Goal: Task Accomplishment & Management: Complete application form

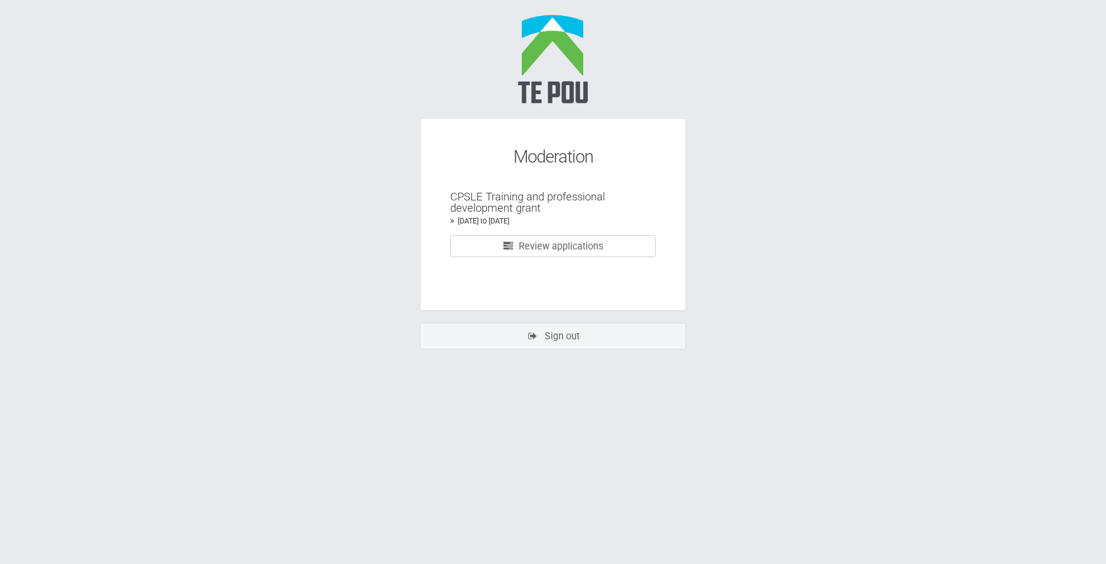
drag, startPoint x: 900, startPoint y: 1, endPoint x: 935, endPoint y: 154, distance: 157.1
click at [935, 154] on body "Moderation CPSLE Training and professional development grant 15 Sep 2025 to 13 …" at bounding box center [553, 189] width 1106 height 379
click at [762, 143] on body "Moderation CPSLE Training and professional development grant 15 Sep 2025 to 13 …" at bounding box center [553, 189] width 1106 height 379
click at [632, 255] on link "Review applications" at bounding box center [553, 246] width 206 height 22
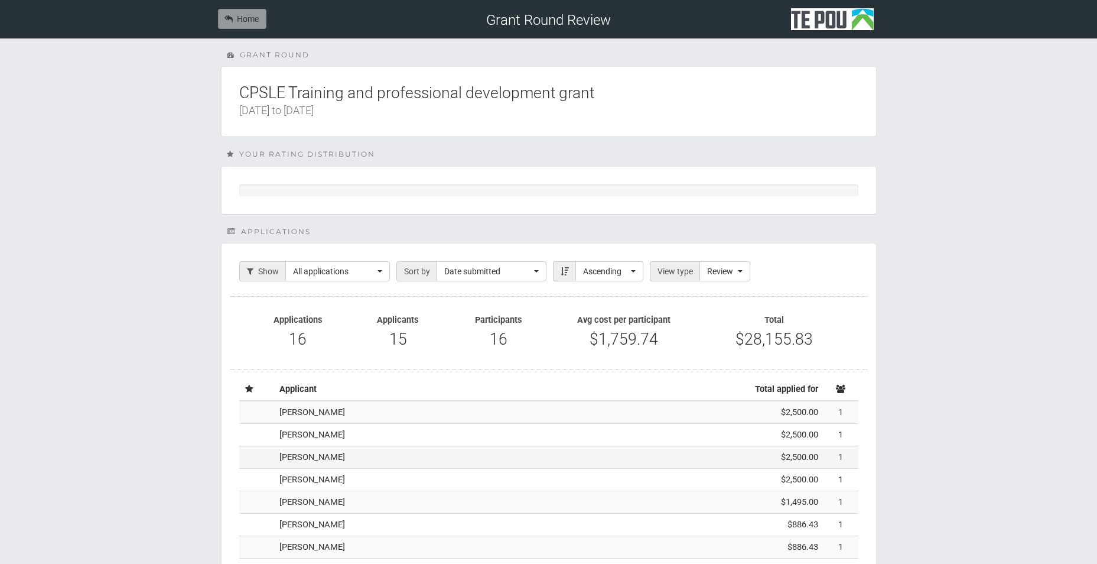
scroll to position [59, 0]
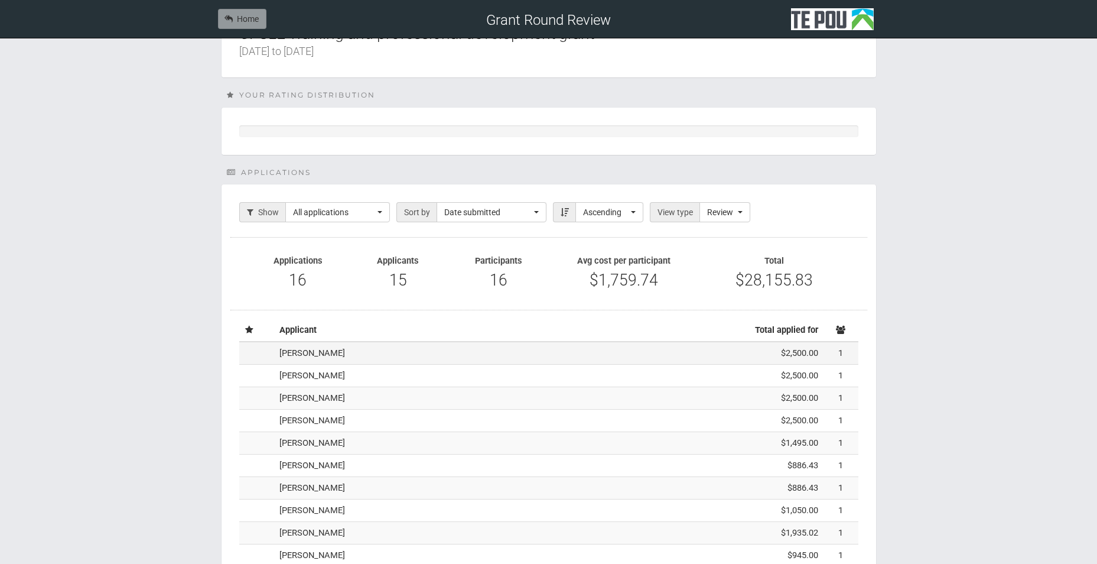
click at [337, 357] on td "[PERSON_NAME]" at bounding box center [496, 353] width 442 height 22
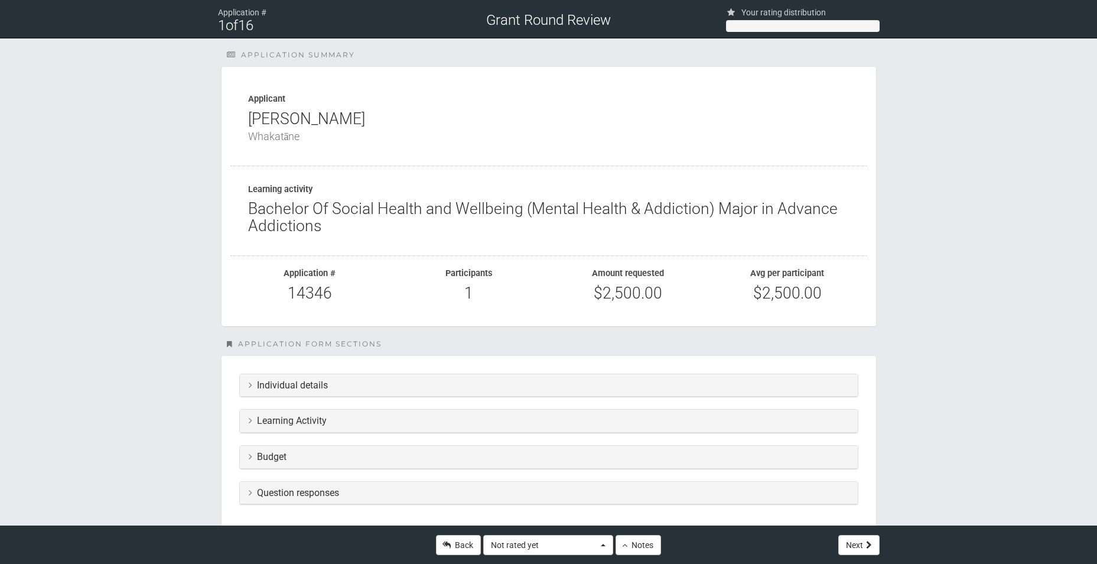
click at [337, 389] on h3 "Individual details" at bounding box center [549, 385] width 600 height 11
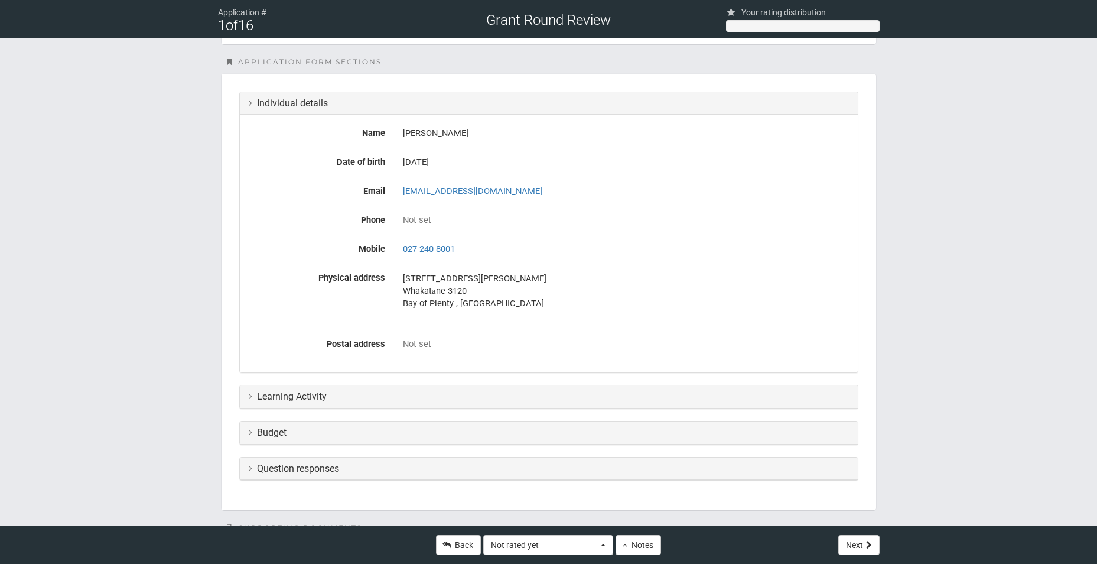
scroll to position [295, 0]
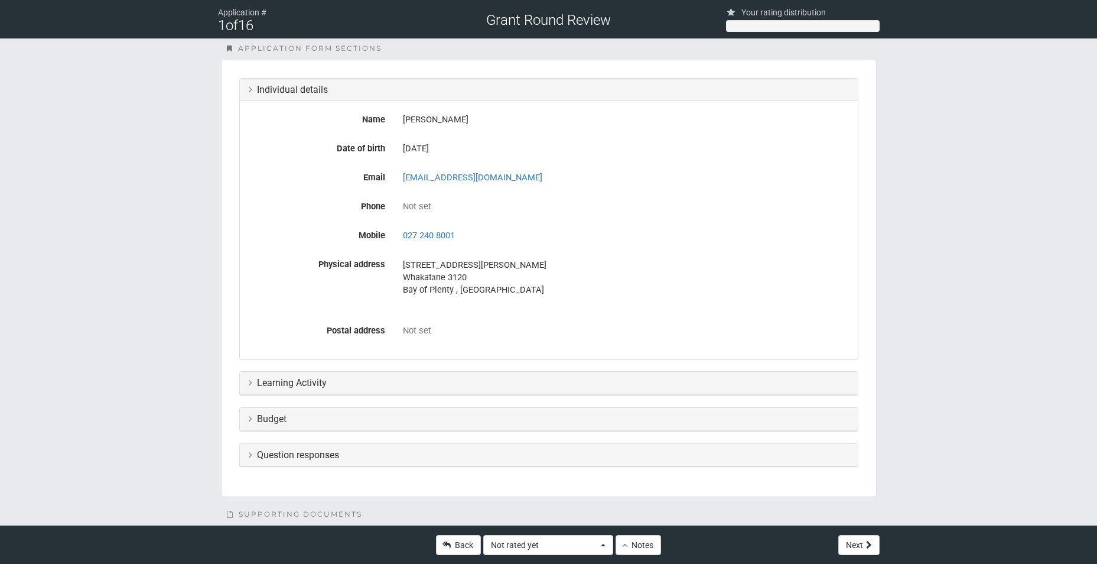
click at [334, 381] on h3 "Learning Activity" at bounding box center [549, 383] width 600 height 11
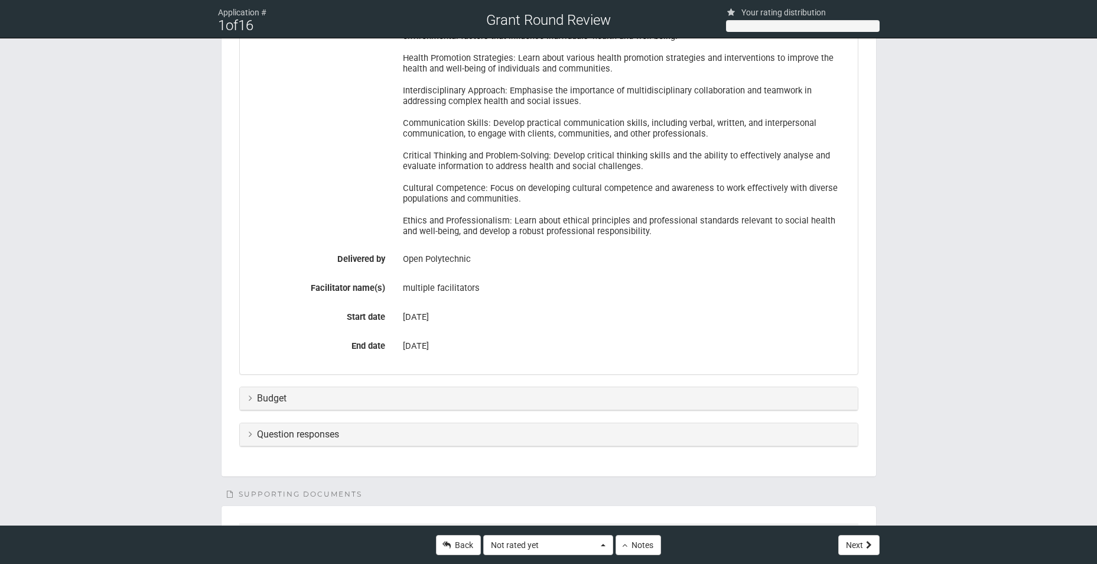
scroll to position [768, 0]
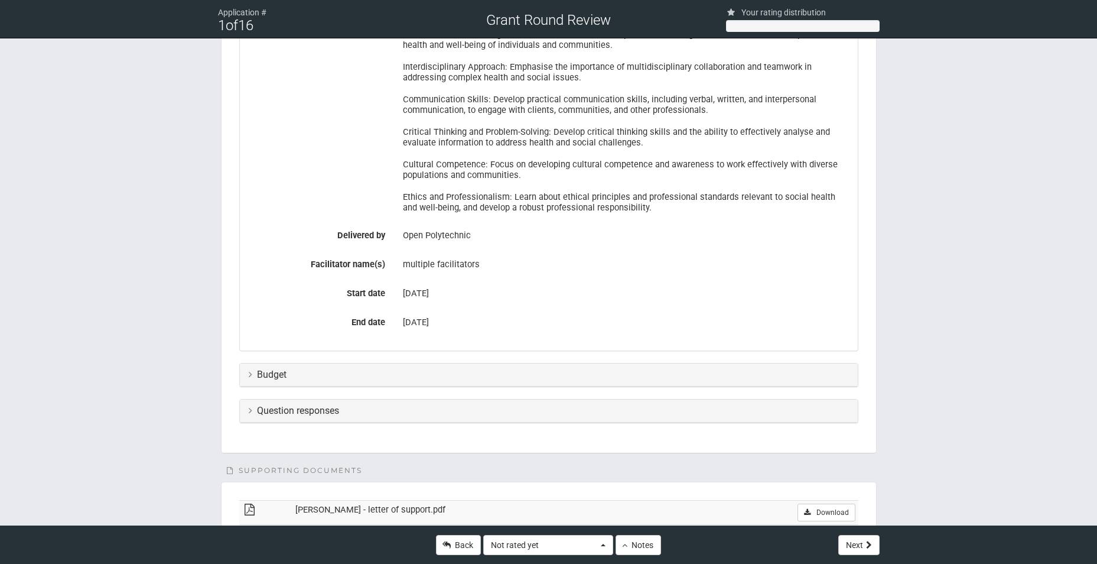
click at [279, 372] on h3 "Budget" at bounding box center [549, 374] width 600 height 11
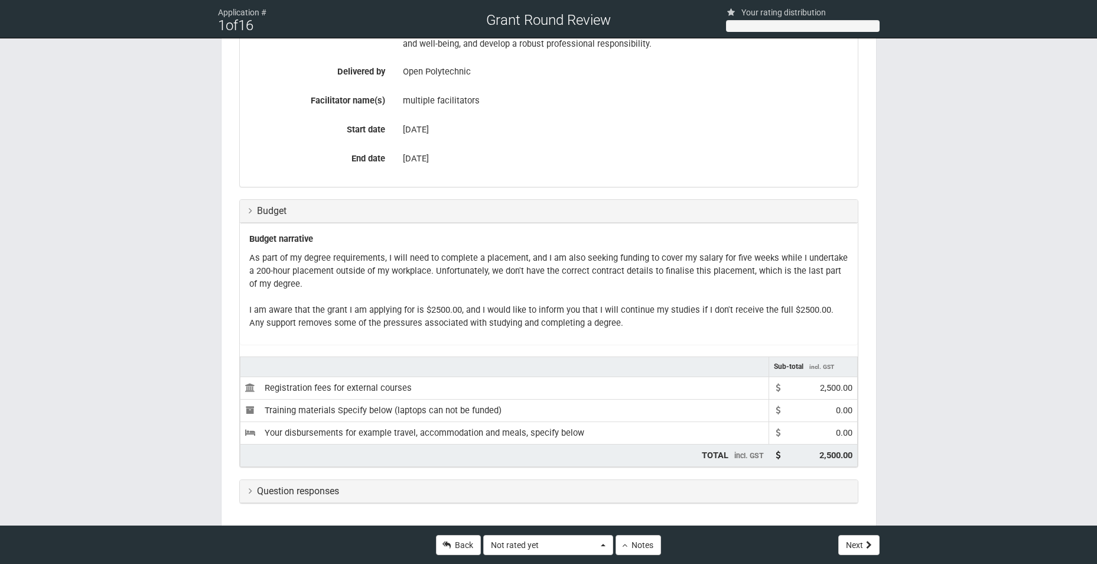
scroll to position [945, 0]
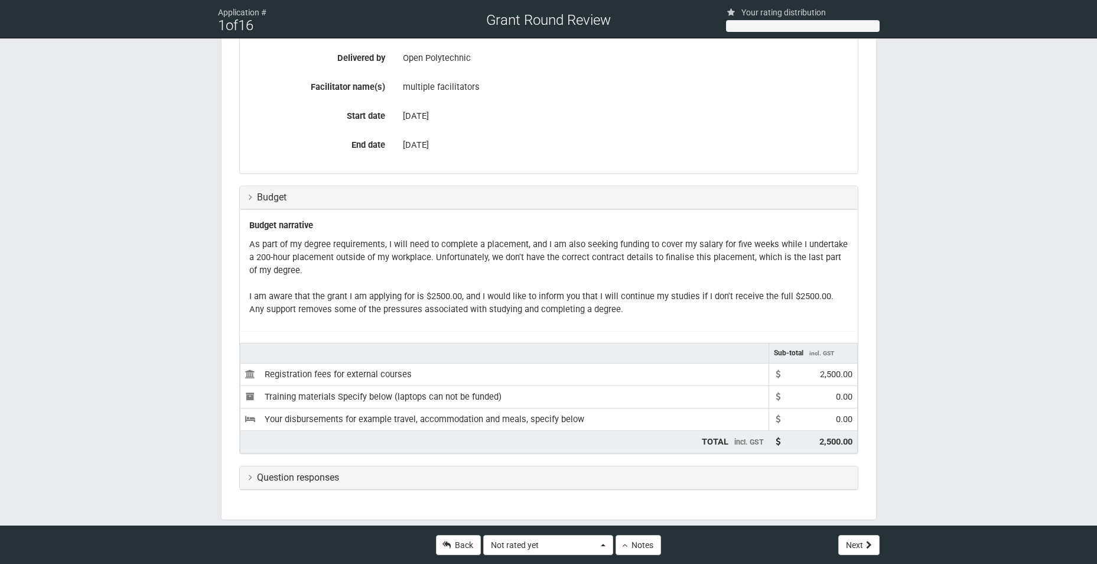
click at [297, 480] on h3 "Question responses" at bounding box center [549, 477] width 600 height 11
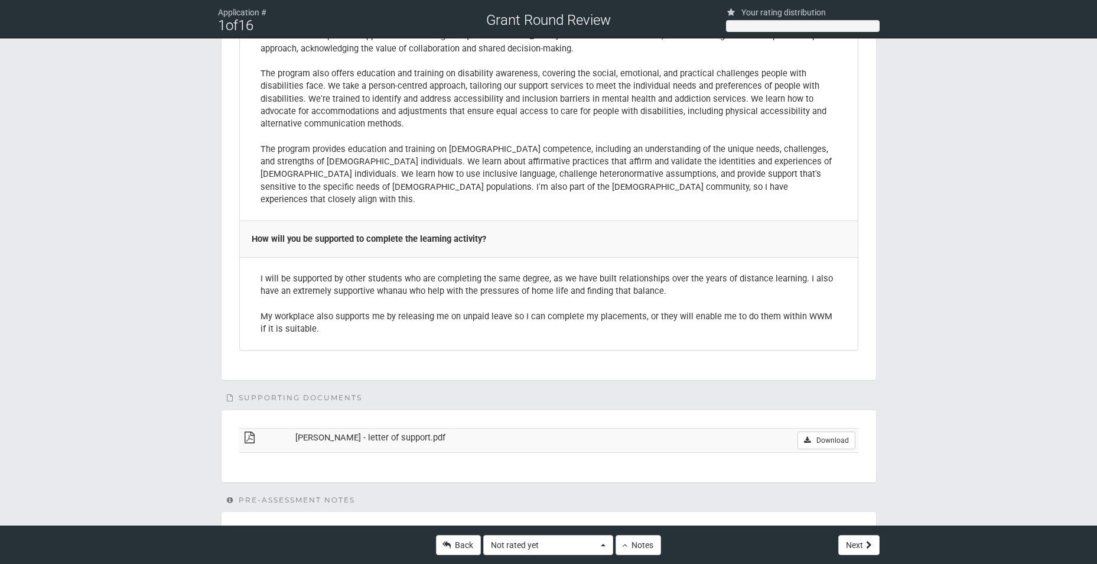
scroll to position [2986, 0]
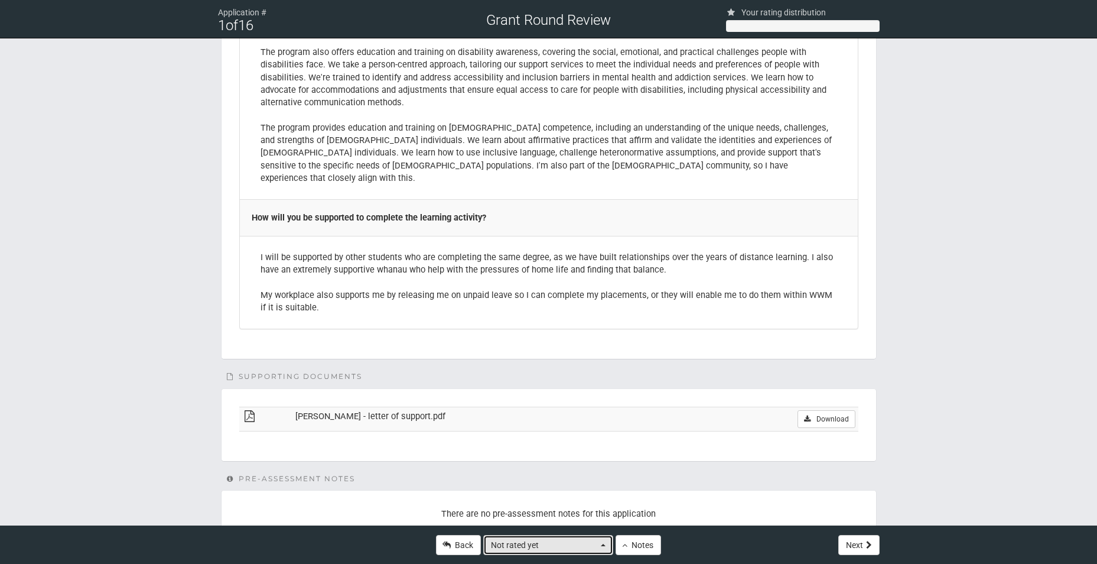
click at [515, 544] on span "Not rated yet" at bounding box center [544, 545] width 107 height 12
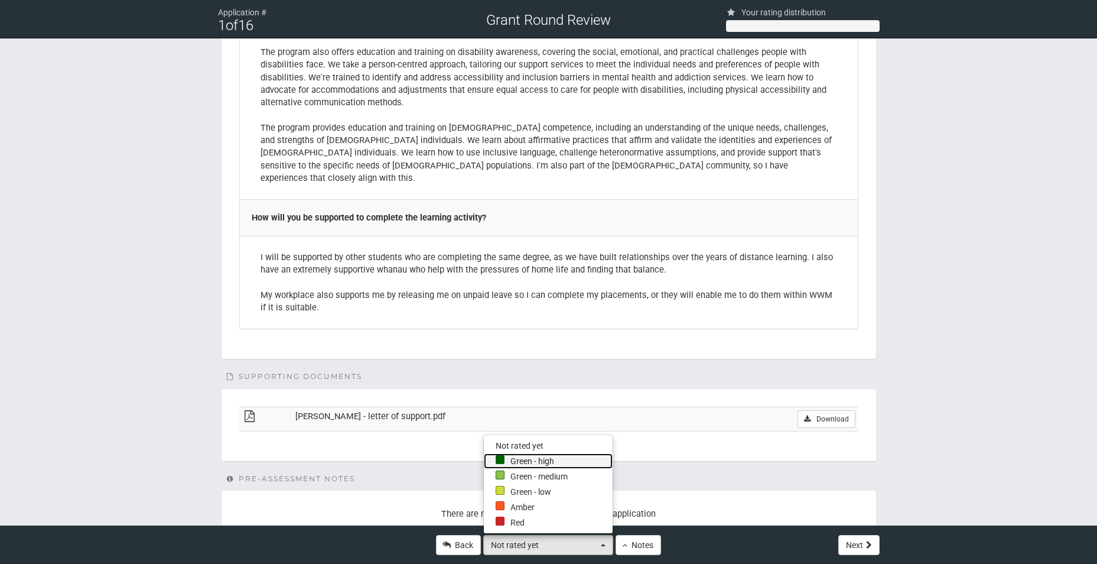
click at [526, 457] on link "Green - high" at bounding box center [548, 460] width 129 height 15
select select "4"
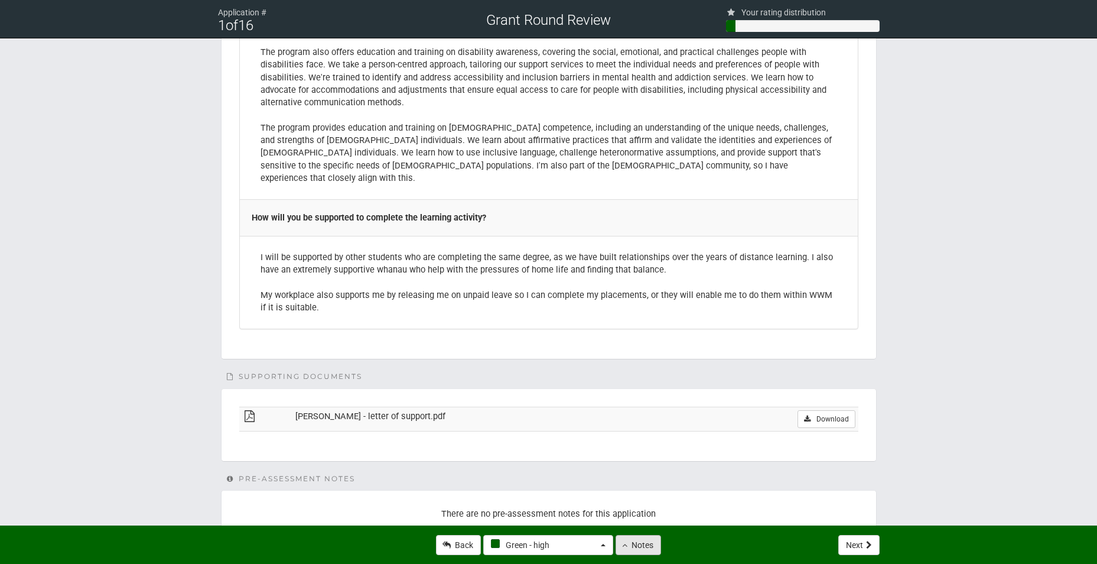
click at [639, 550] on button "Notes" at bounding box center [638, 545] width 45 height 20
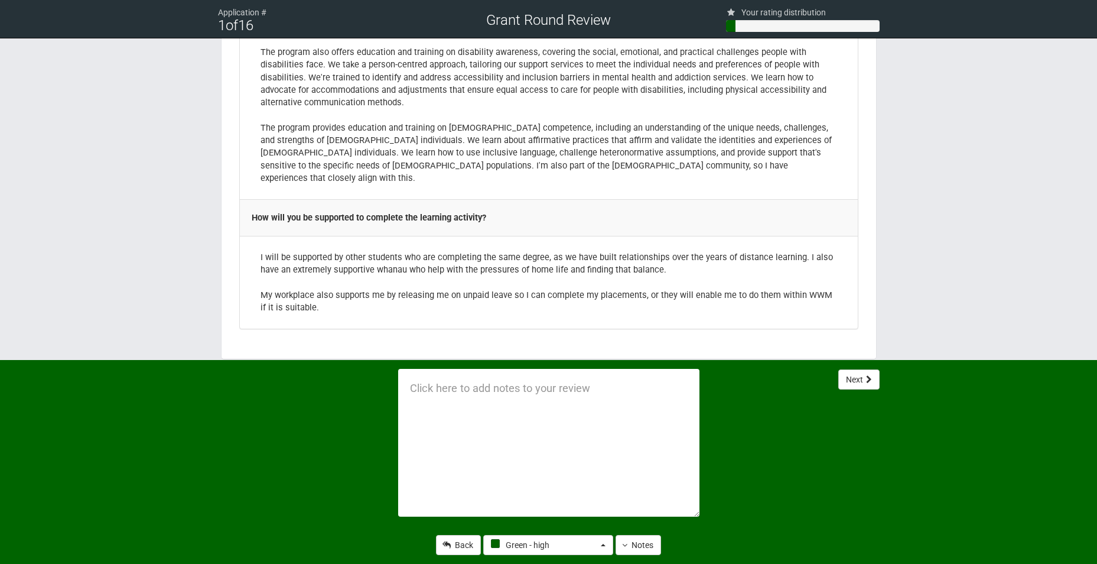
click at [421, 391] on textarea at bounding box center [548, 443] width 301 height 148
type textarea "Exemplary application"
click at [866, 382] on icon at bounding box center [869, 379] width 6 height 8
select select "-1"
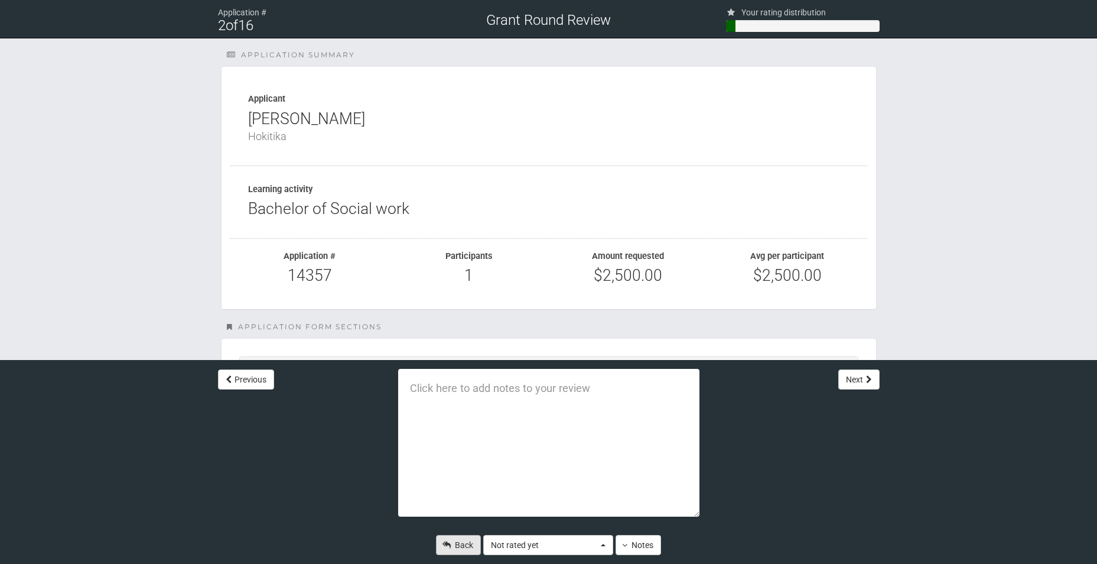
click at [449, 543] on icon at bounding box center [447, 545] width 8 height 8
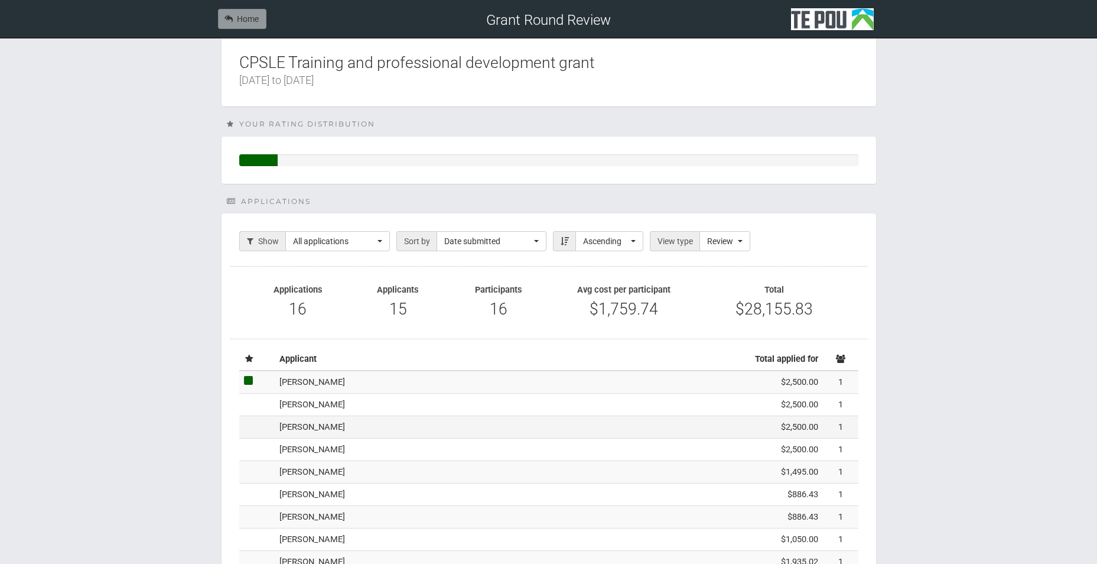
scroll to position [59, 0]
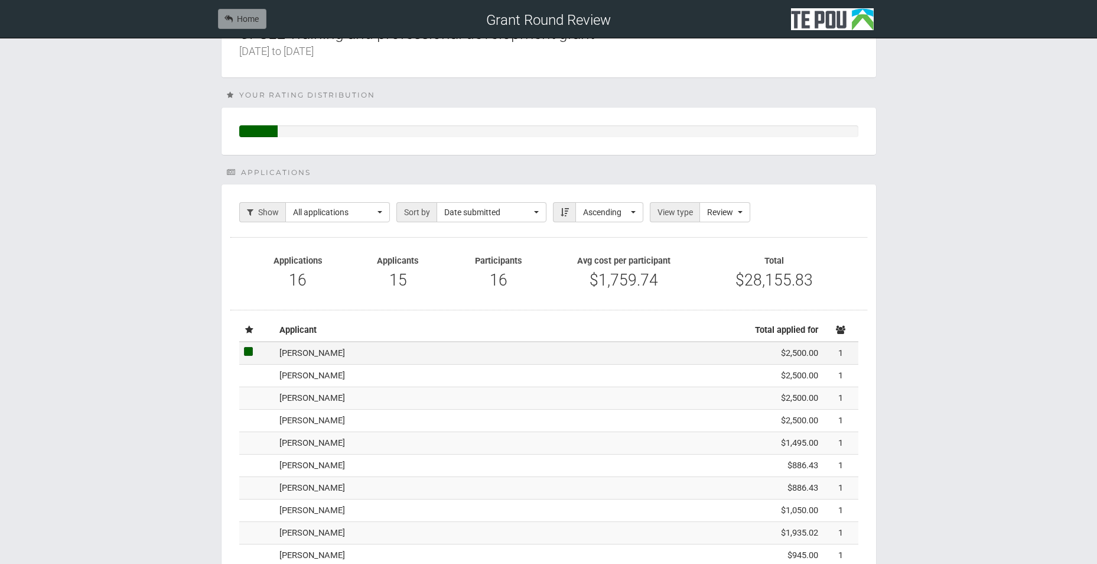
click at [381, 354] on td "Tracy Richardson" at bounding box center [496, 353] width 442 height 22
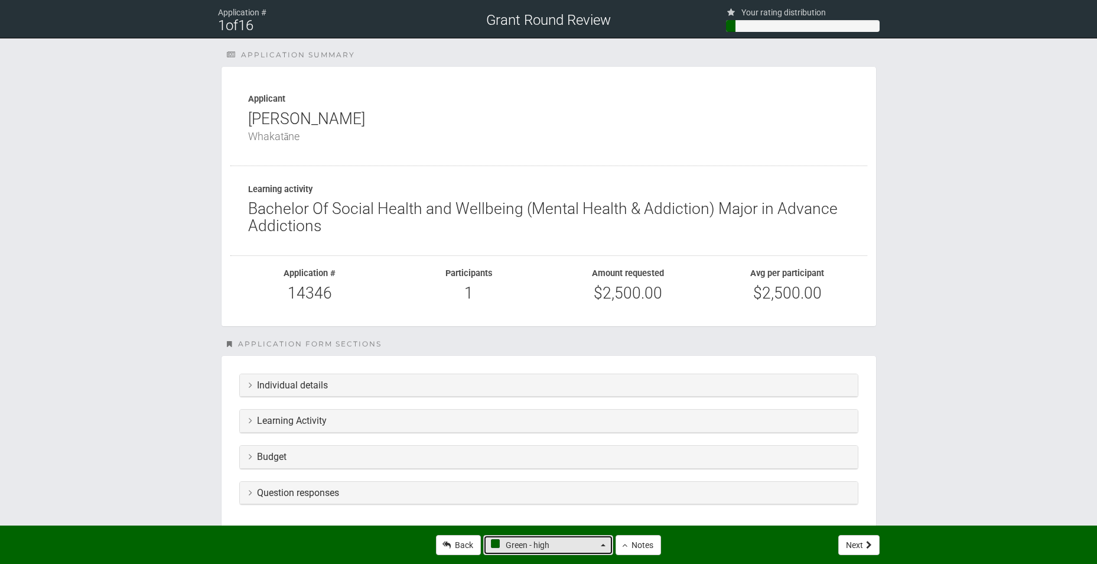
click at [576, 541] on span "Green - high" at bounding box center [544, 545] width 107 height 12
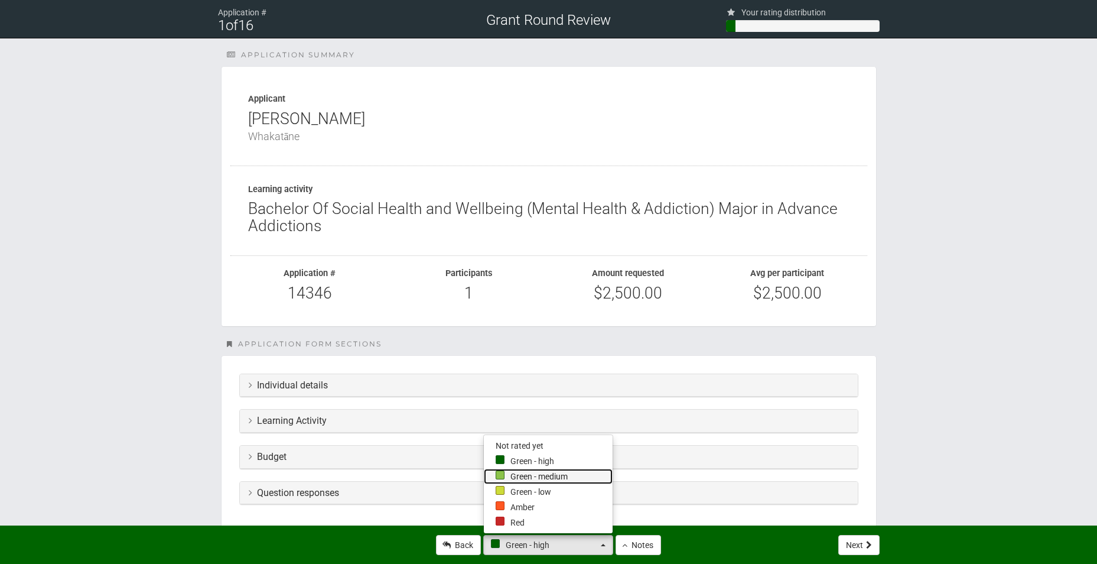
click at [539, 479] on link "Green - medium" at bounding box center [548, 476] width 129 height 15
select select "3"
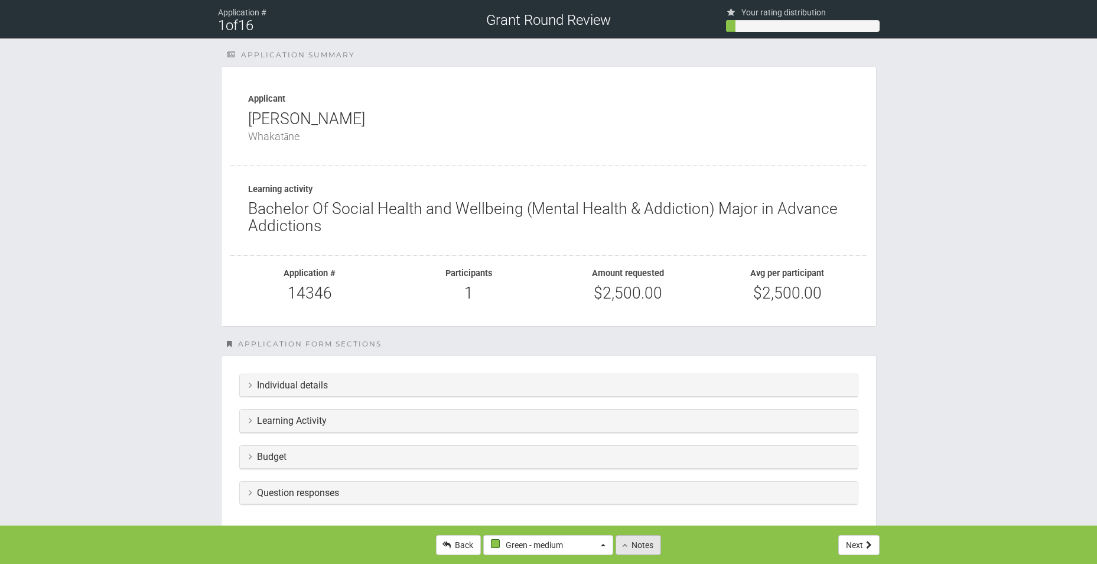
click at [646, 539] on button "Notes" at bounding box center [638, 545] width 45 height 20
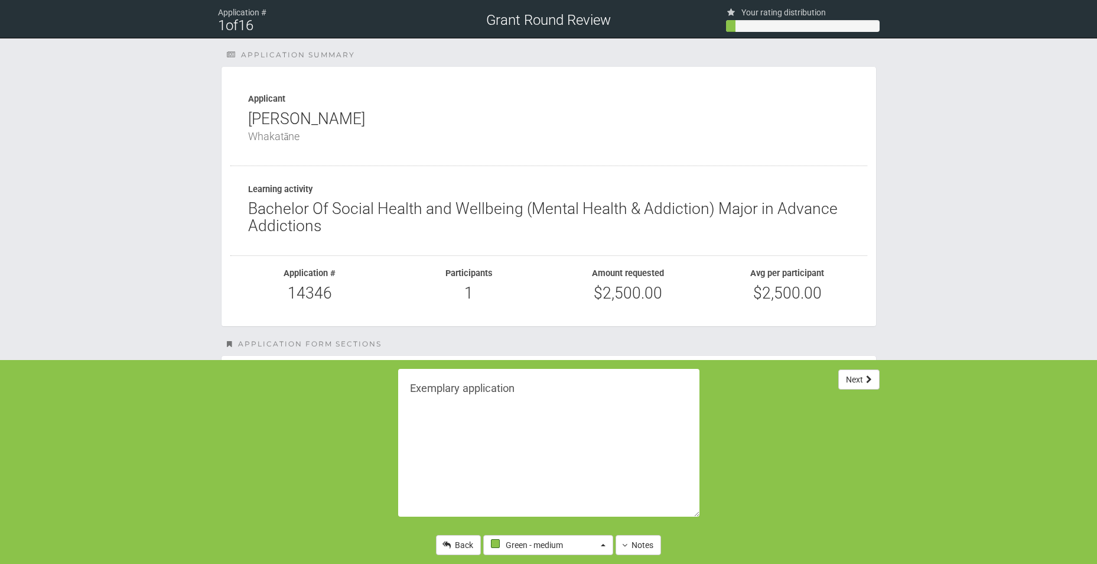
click at [518, 389] on textarea "Exemplary application" at bounding box center [548, 443] width 301 height 148
drag, startPoint x: 518, startPoint y: 389, endPoint x: 395, endPoint y: 391, distance: 122.9
click at [395, 391] on div "Exemplary application" at bounding box center [548, 442] width 319 height 165
click at [629, 545] on button "Notes" at bounding box center [638, 545] width 45 height 20
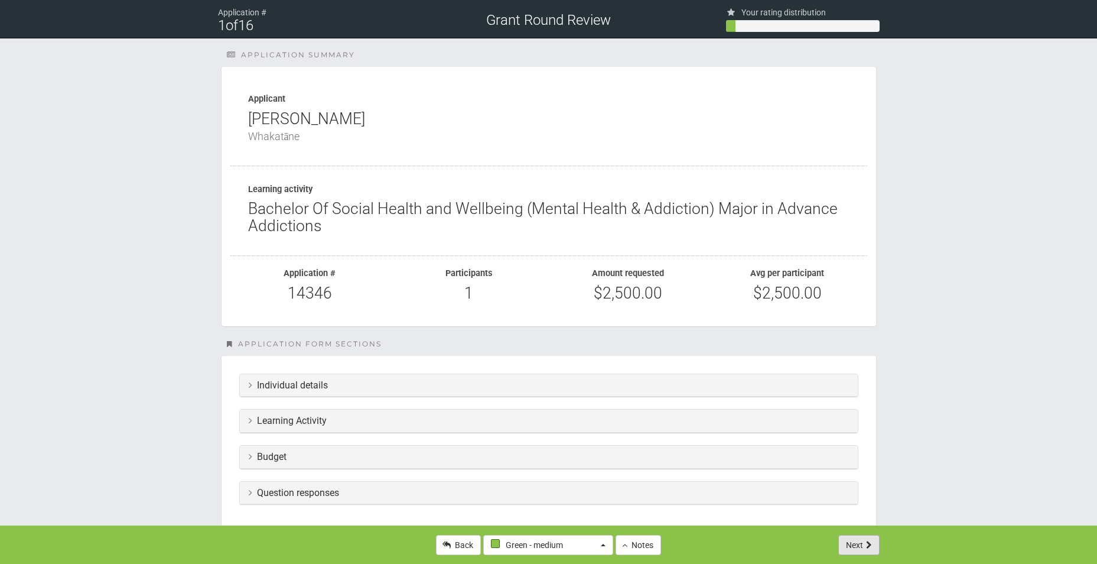
click at [854, 541] on button "Next" at bounding box center [858, 545] width 41 height 20
select select "-1"
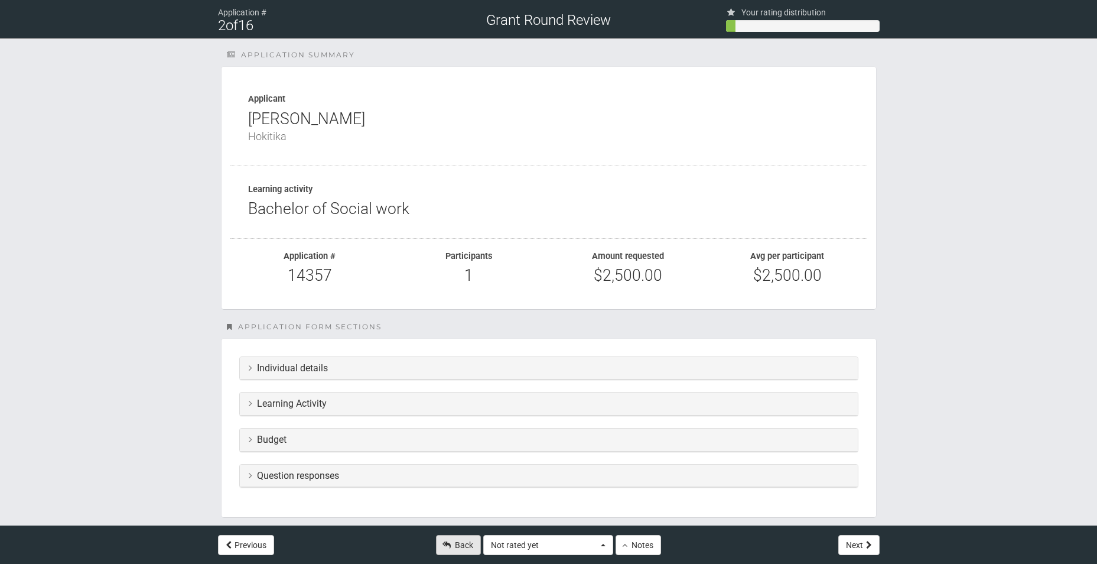
click at [443, 544] on icon at bounding box center [447, 545] width 8 height 8
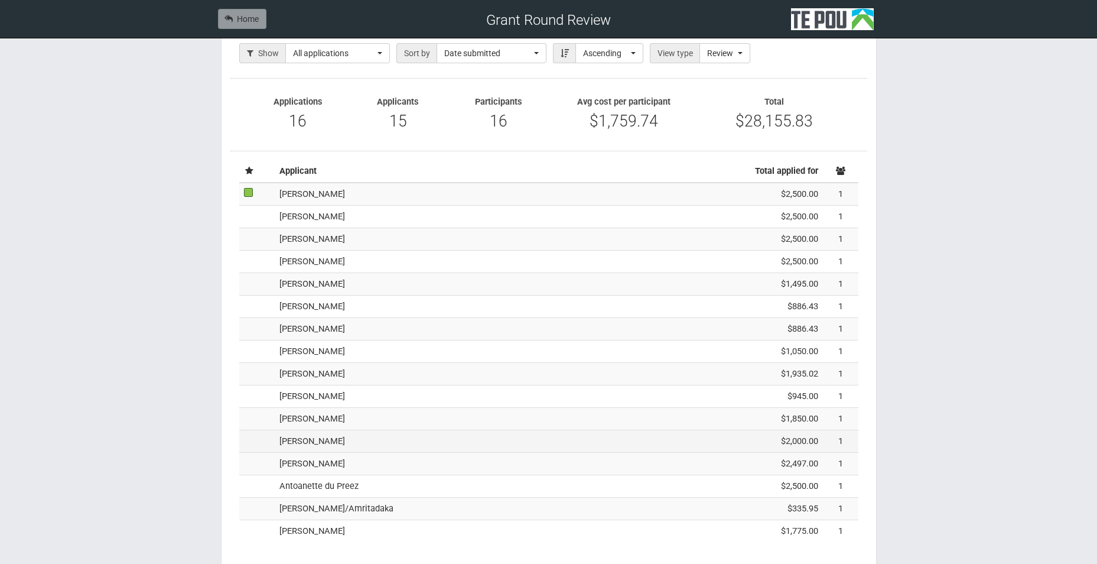
scroll to position [236, 0]
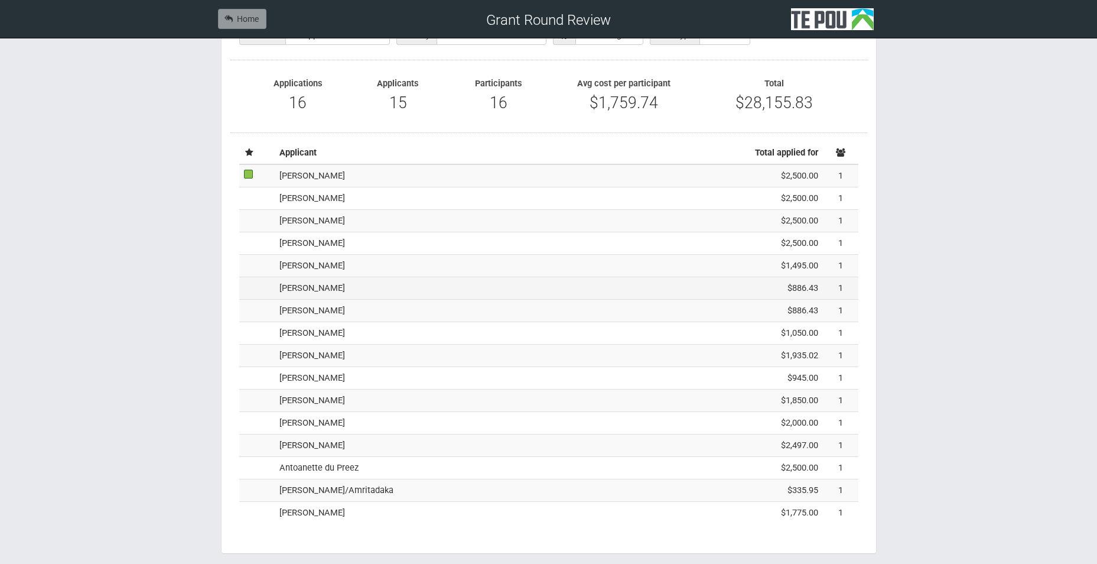
click at [358, 288] on td "[PERSON_NAME]" at bounding box center [496, 288] width 442 height 22
click at [334, 291] on td "[PERSON_NAME]" at bounding box center [496, 288] width 442 height 22
click at [297, 291] on td "[PERSON_NAME]" at bounding box center [496, 288] width 442 height 22
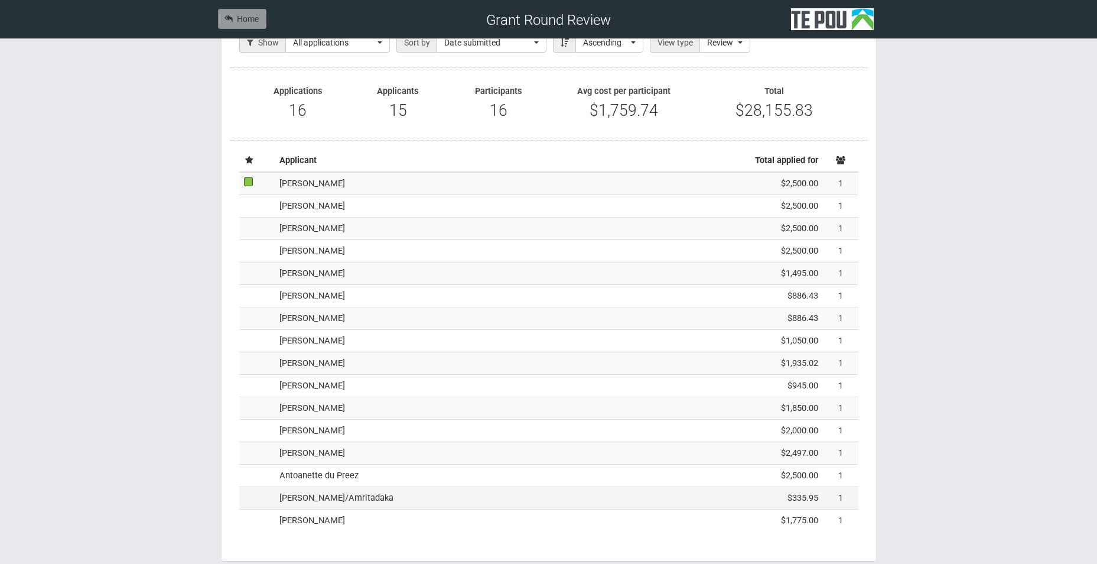
scroll to position [161, 0]
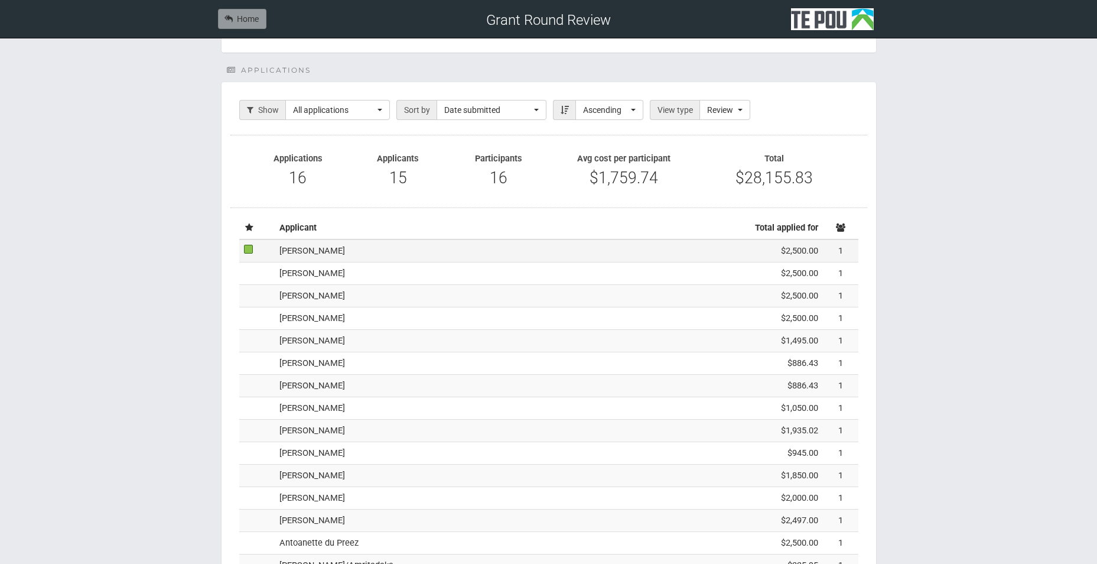
click at [405, 255] on td "[PERSON_NAME]" at bounding box center [496, 250] width 442 height 22
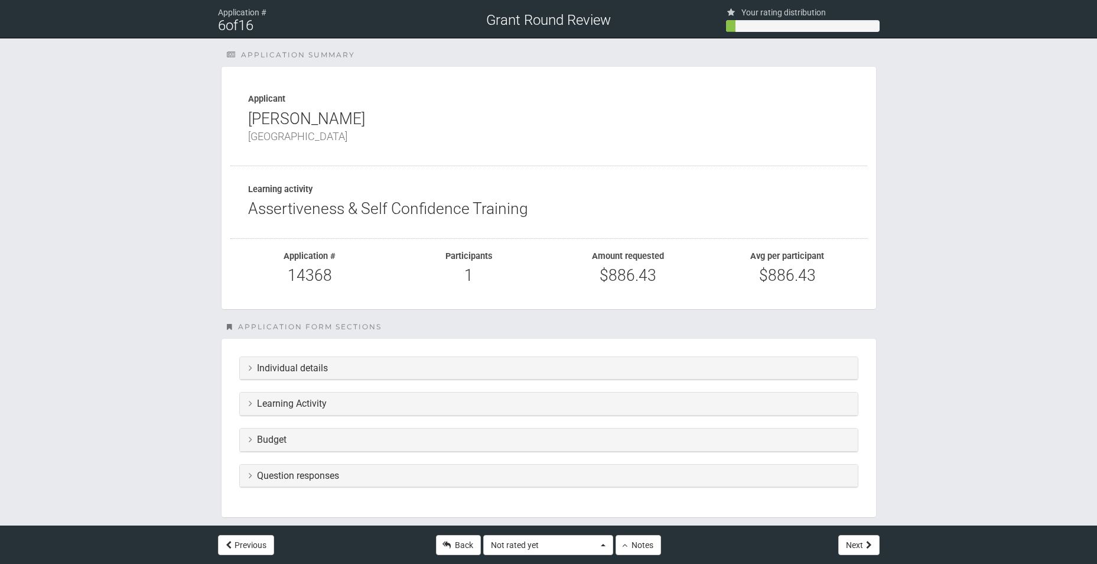
click at [313, 409] on h3 "Learning Activity" at bounding box center [549, 403] width 600 height 11
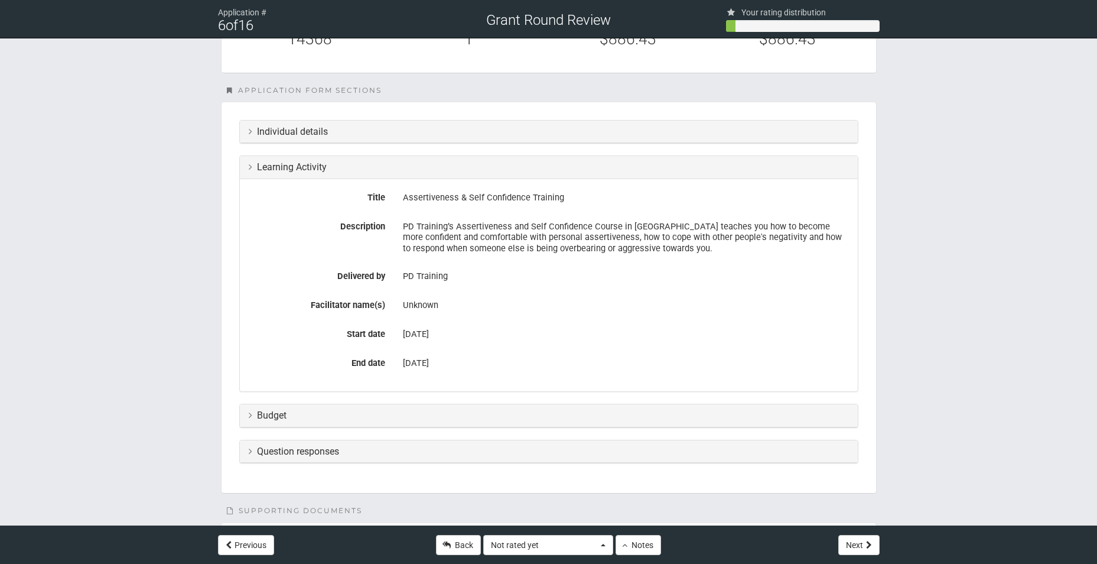
scroll to position [295, 0]
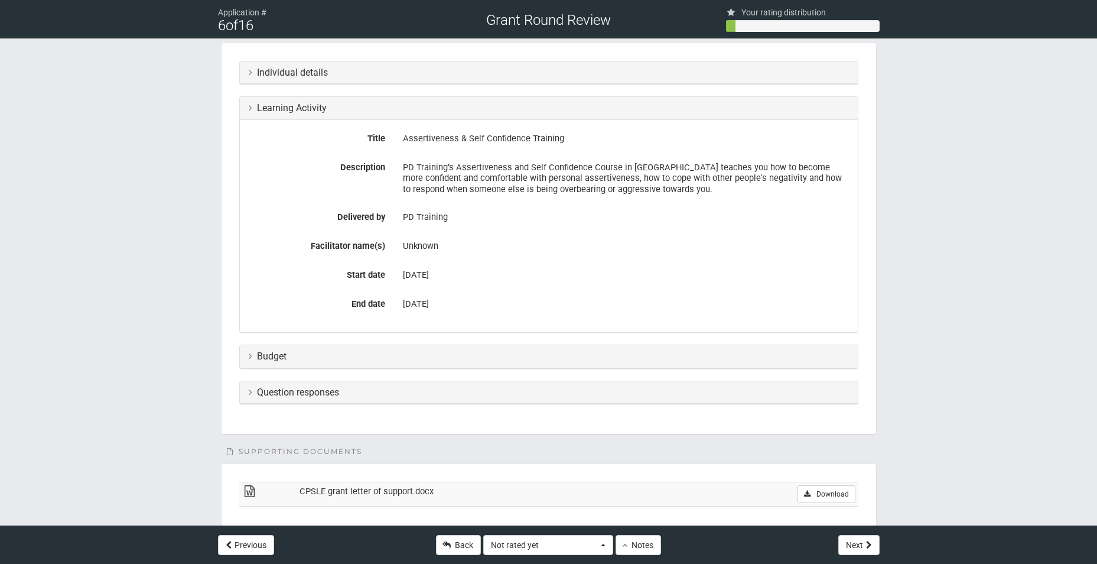
click at [325, 358] on h3 "Budget" at bounding box center [549, 356] width 600 height 11
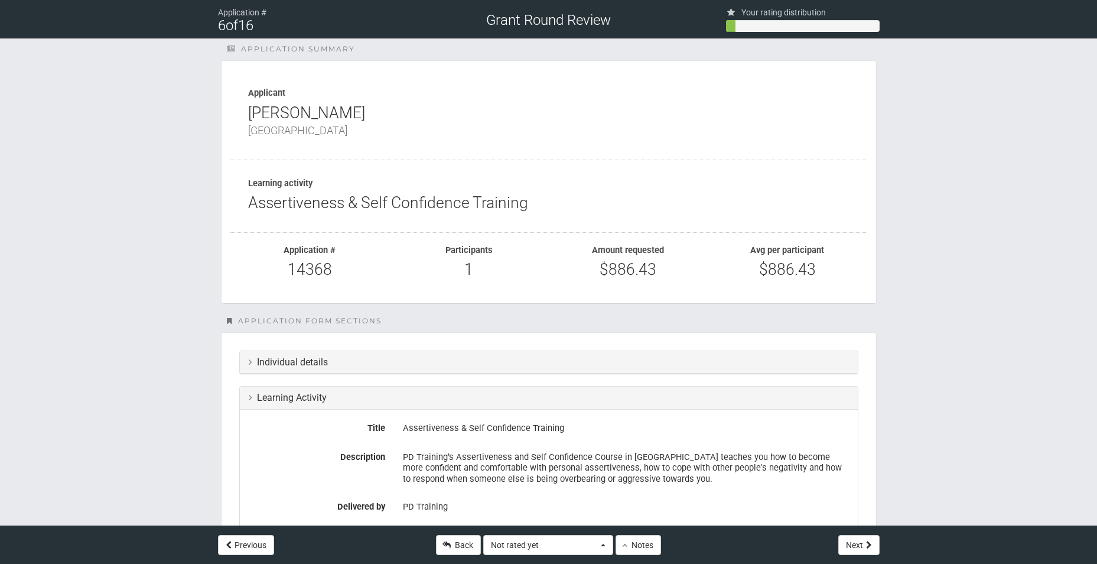
scroll to position [0, 0]
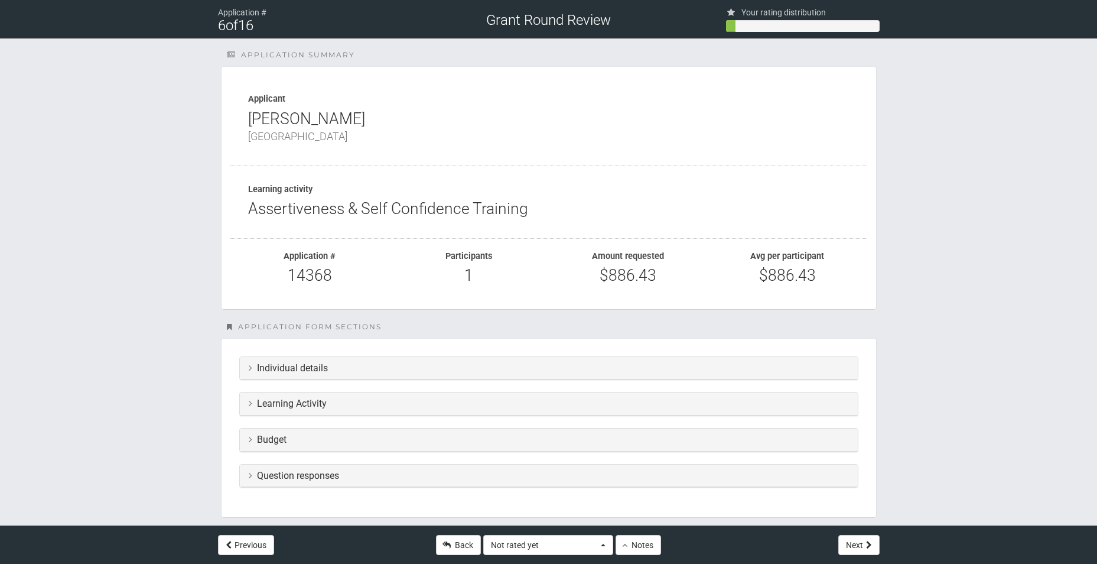
click at [324, 407] on h3 "Learning Activity" at bounding box center [549, 403] width 600 height 11
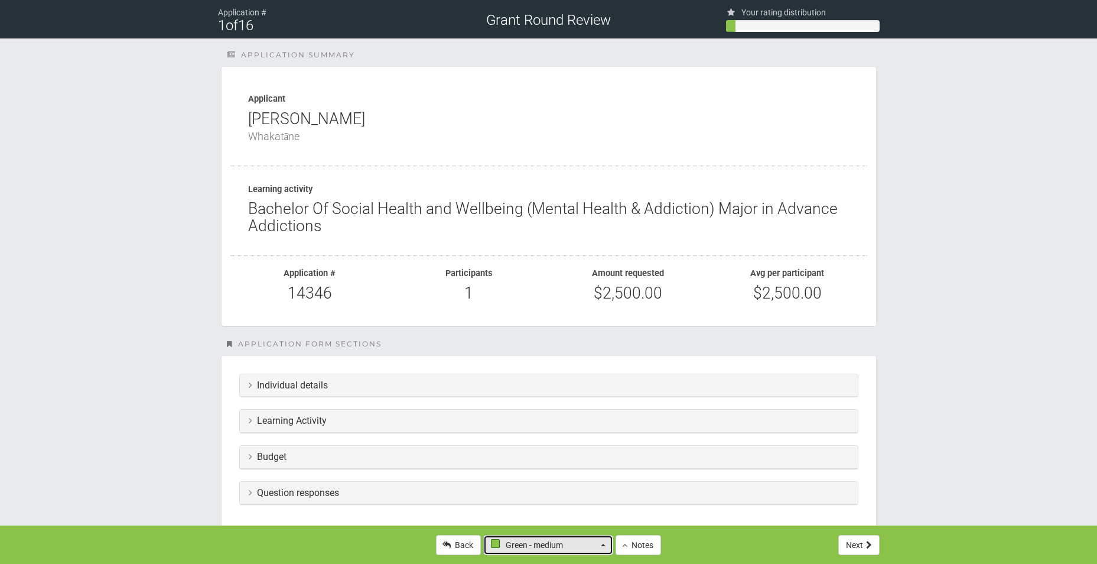
click at [604, 545] on span "button" at bounding box center [603, 545] width 5 height 2
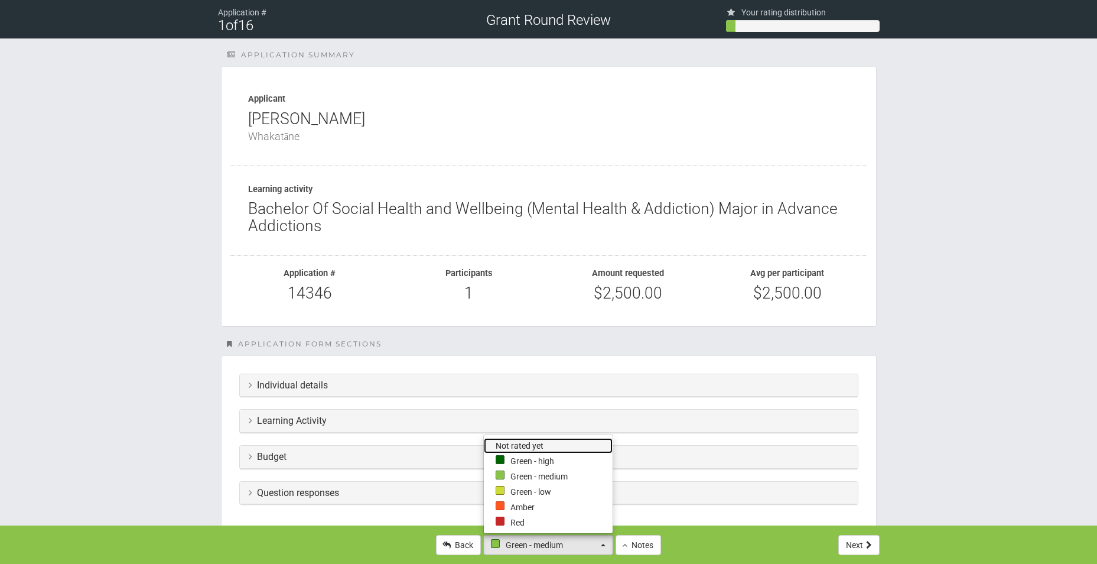
click at [544, 441] on link "Not rated yet" at bounding box center [548, 445] width 129 height 15
select select "-1"
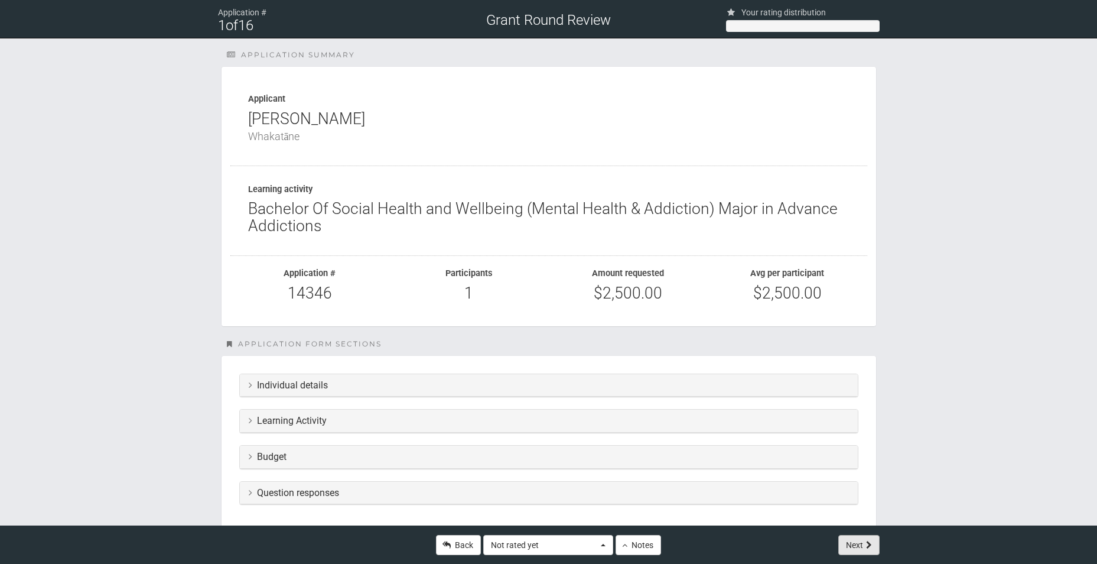
click at [855, 547] on button "Next" at bounding box center [858, 545] width 41 height 20
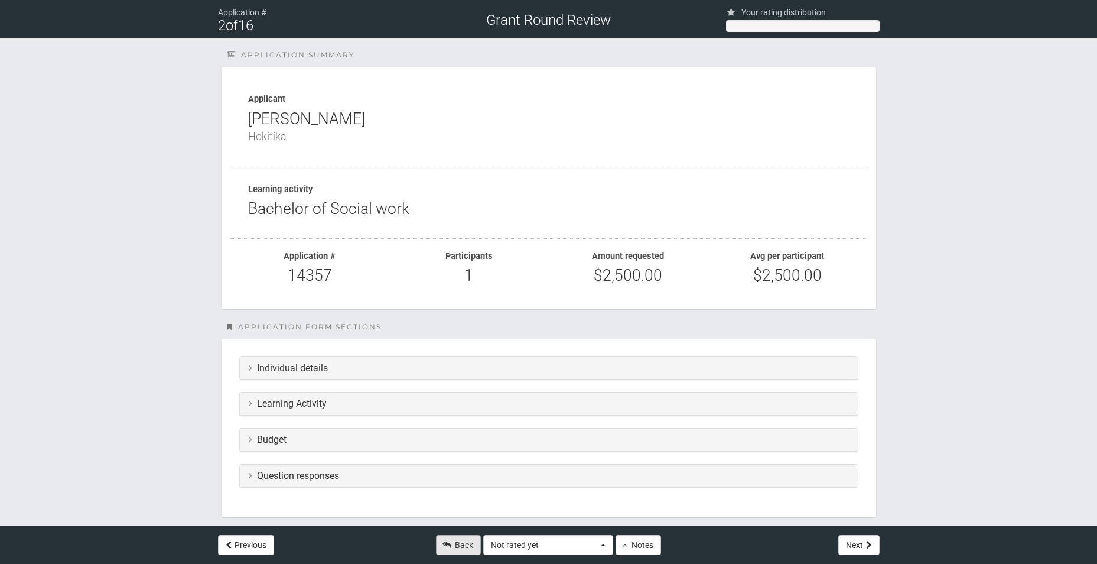
click at [448, 547] on icon at bounding box center [447, 545] width 8 height 8
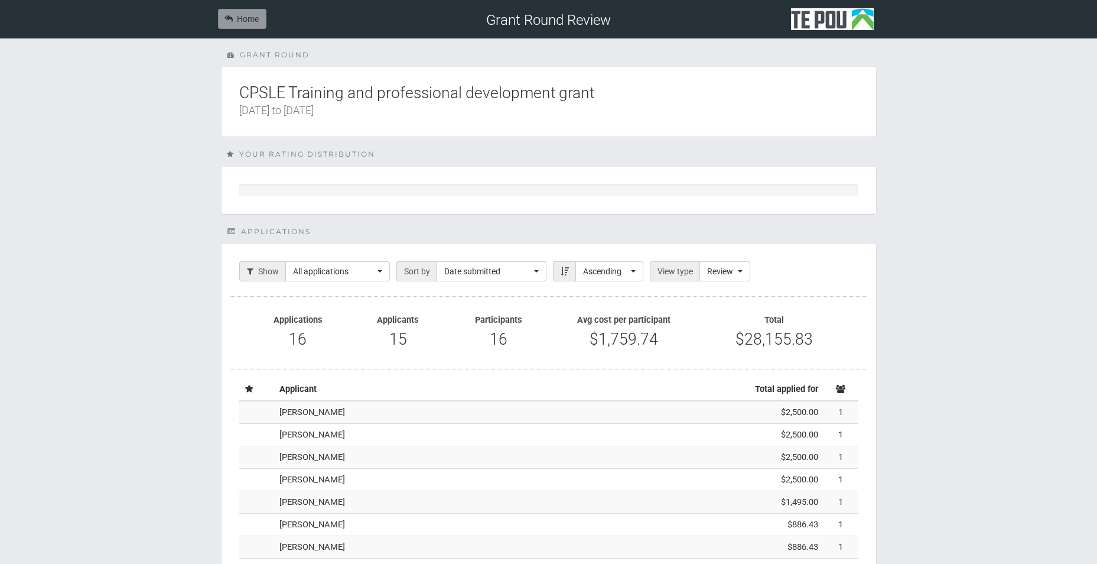
click at [1004, 476] on div "Home Grant Round Review Grant round CPSLE Training and professional development…" at bounding box center [548, 407] width 1097 height 814
